Goal: Task Accomplishment & Management: Complete application form

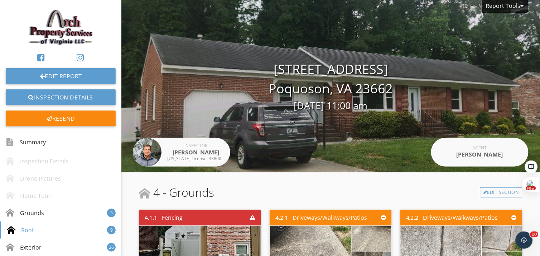
scroll to position [400, 0]
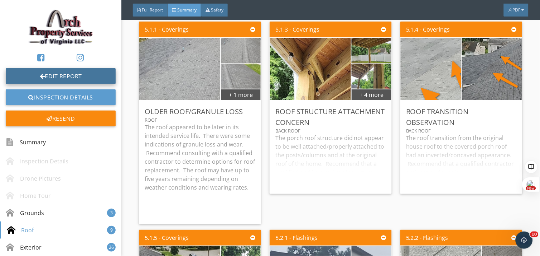
drag, startPoint x: 0, startPoint y: 0, endPoint x: 85, endPoint y: 74, distance: 112.8
click at [85, 74] on link "Edit Report" at bounding box center [61, 76] width 110 height 16
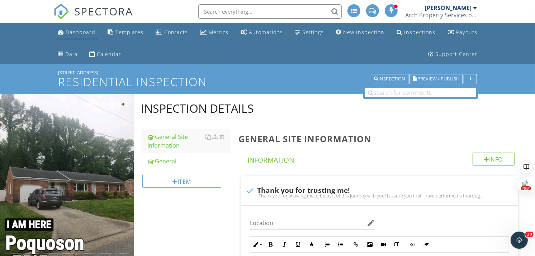
click at [81, 32] on div "Dashboard" at bounding box center [81, 32] width 30 height 7
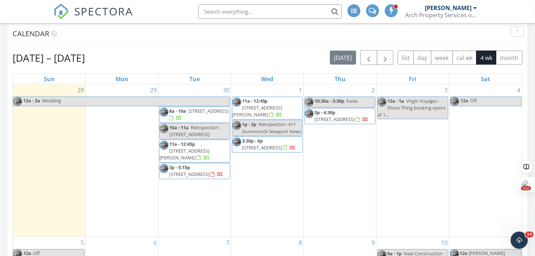
scroll to position [315, 0]
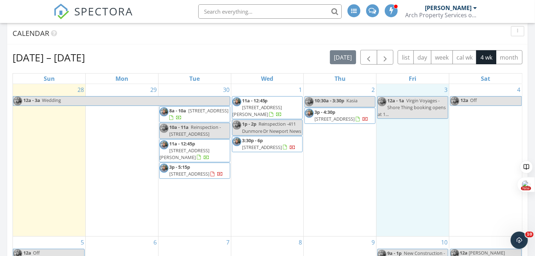
click at [412, 166] on div "3 12a - 1a Virgin Voyages - Shore Thing booking opens at 1..." at bounding box center [412, 160] width 72 height 152
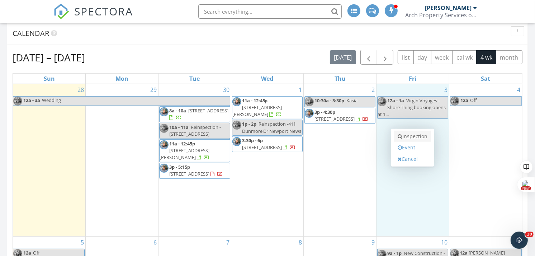
click at [414, 135] on link "Inspection" at bounding box center [412, 135] width 37 height 11
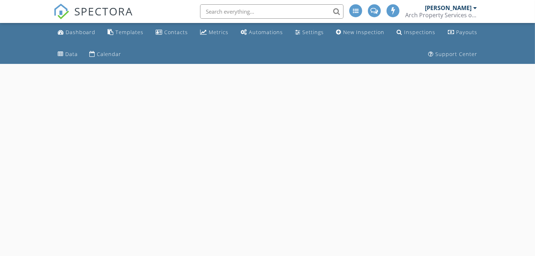
select select "9"
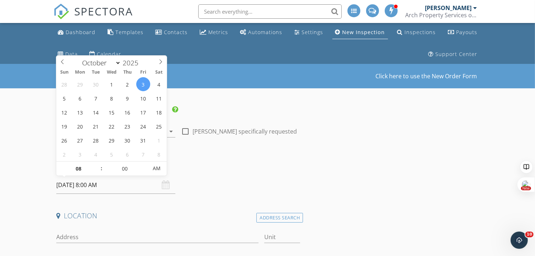
click at [129, 187] on input "10/03/2025 8:00 AM" at bounding box center [115, 185] width 119 height 18
type input "09"
type input "10/03/2025 9:00 AM"
click at [97, 164] on span at bounding box center [97, 164] width 5 height 7
type input "10"
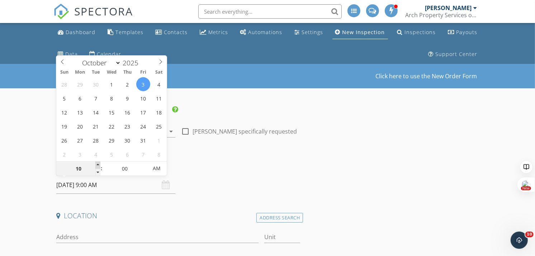
type input "10/03/2025 10:00 AM"
click at [97, 164] on span at bounding box center [97, 164] width 5 height 7
type input "11"
type input "10/03/2025 11:00 AM"
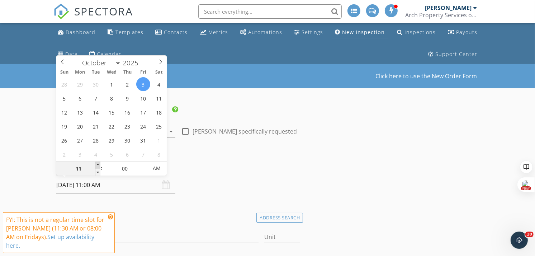
click at [97, 164] on span at bounding box center [97, 164] width 5 height 7
type input "05"
type input "10/03/2025 11:05 AM"
click at [144, 163] on span at bounding box center [144, 164] width 5 height 7
type input "10"
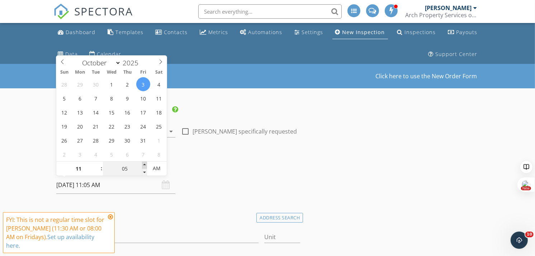
type input "10/03/2025 11:10 AM"
click at [144, 163] on span at bounding box center [144, 164] width 5 height 7
type input "15"
type input "10/03/2025 11:15 AM"
click at [144, 163] on span at bounding box center [144, 164] width 5 height 7
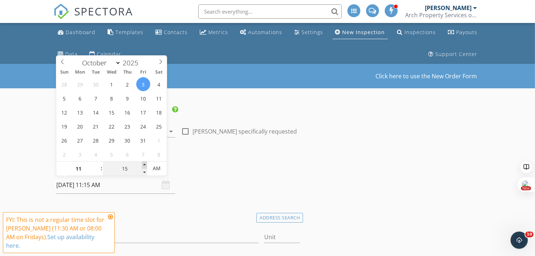
type input "20"
type input "10/03/2025 11:20 AM"
click at [144, 163] on span at bounding box center [144, 164] width 5 height 7
type input "25"
type input "10/03/2025 11:25 AM"
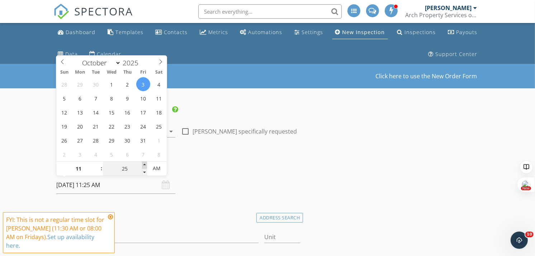
click at [144, 163] on span at bounding box center [144, 164] width 5 height 7
type input "30"
type input "[DATE] 11:30 AM"
click at [144, 163] on span at bounding box center [144, 164] width 5 height 7
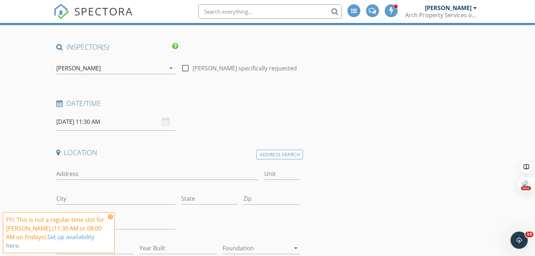
scroll to position [93, 0]
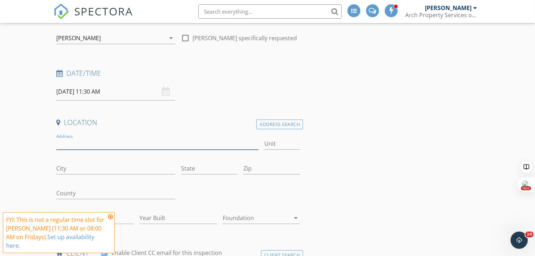
click at [89, 143] on input "Address" at bounding box center [157, 144] width 202 height 12
type input "1653 Skiffes Creek Circle"
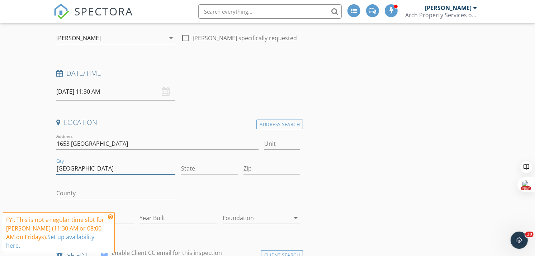
type input "Williamsburg"
type input "VA"
type input "23185"
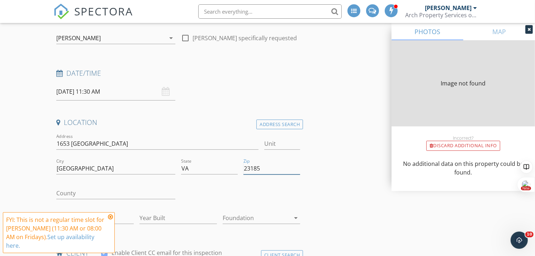
type input "1200"
type input "1988"
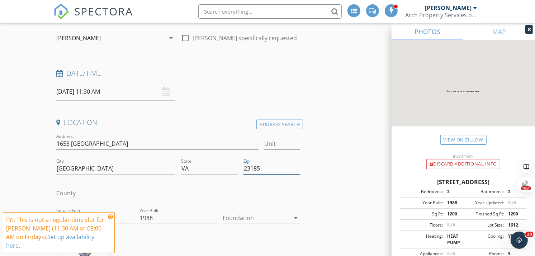
type input "23185"
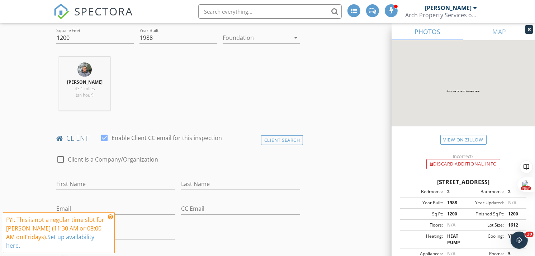
scroll to position [273, 0]
click at [267, 142] on div "Client Search" at bounding box center [282, 140] width 42 height 10
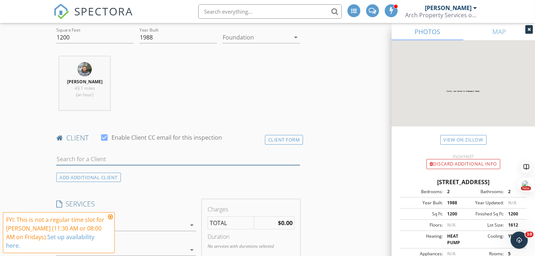
click at [204, 158] on input "text" at bounding box center [178, 159] width 244 height 12
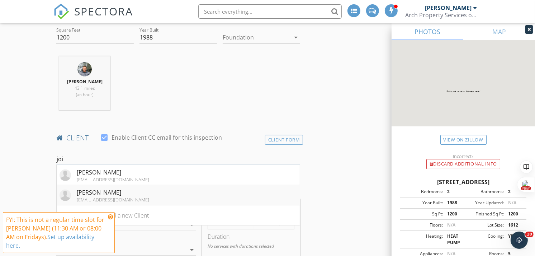
type input "joi"
click at [173, 194] on li "Joi Bell joi.bell1981@yahoo.com" at bounding box center [178, 195] width 243 height 20
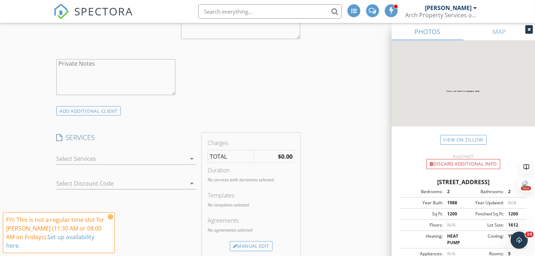
scroll to position [581, 0]
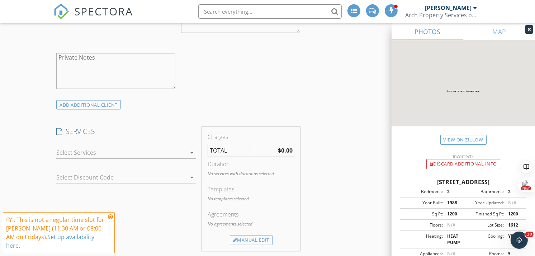
click at [86, 151] on div at bounding box center [121, 152] width 130 height 11
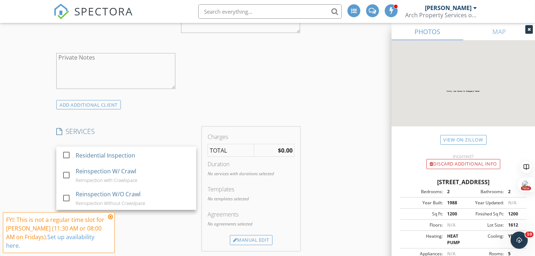
click at [86, 151] on div "Residential Inspection" at bounding box center [133, 155] width 115 height 14
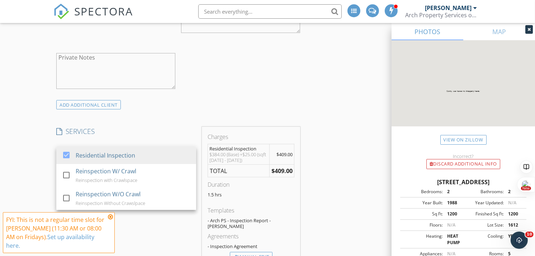
click at [26, 134] on div "New Inspection Click here to use the New Order Form INSPECTOR(S) check_box John…" at bounding box center [267, 240] width 535 height 1514
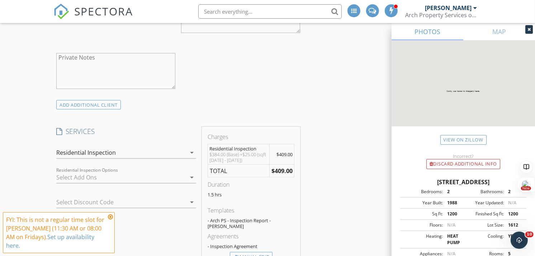
click at [70, 176] on div at bounding box center [121, 176] width 130 height 11
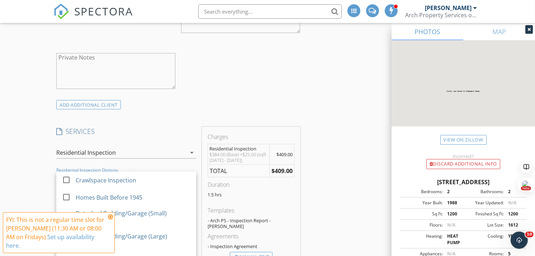
click at [70, 176] on div at bounding box center [66, 179] width 12 height 12
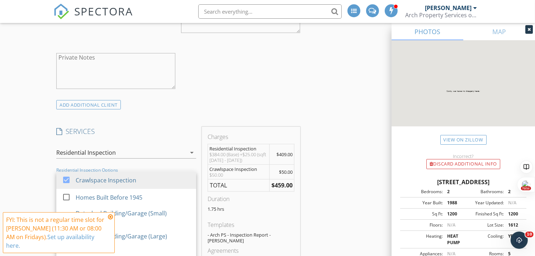
click at [37, 142] on div "New Inspection Click here to use the New Order Form INSPECTOR(S) check_box John…" at bounding box center [267, 247] width 535 height 1529
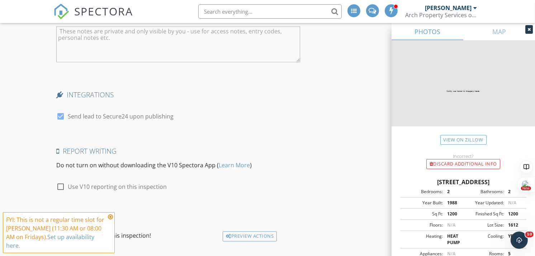
scroll to position [1332, 0]
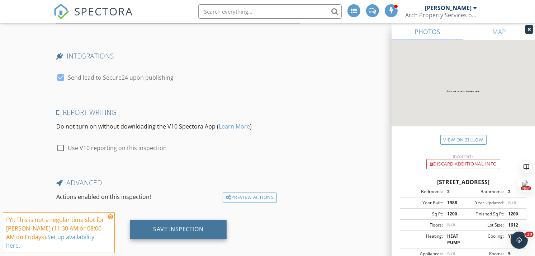
click at [159, 225] on div "Save Inspection" at bounding box center [178, 228] width 51 height 7
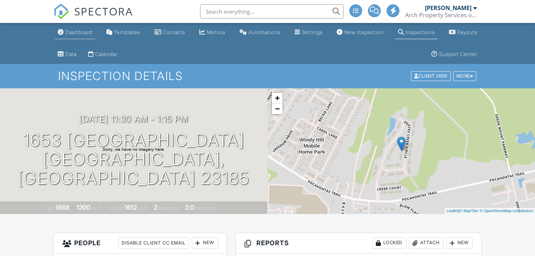
drag, startPoint x: 0, startPoint y: 0, endPoint x: 76, endPoint y: 32, distance: 81.9
click at [76, 32] on div "Dashboard" at bounding box center [78, 32] width 27 height 6
